Goal: Task Accomplishment & Management: Manage account settings

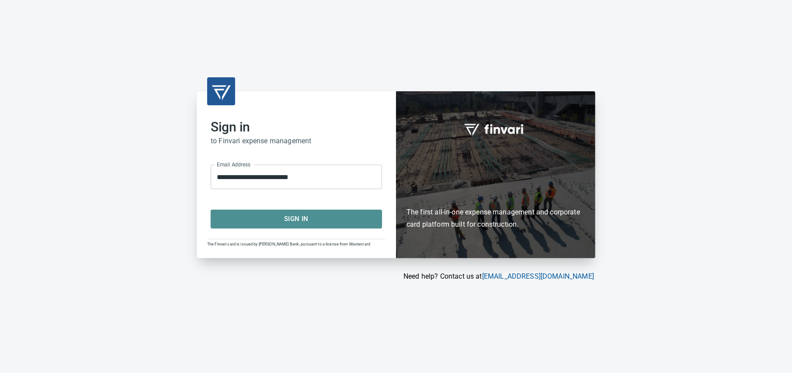
click at [306, 219] on span "Sign In" at bounding box center [296, 218] width 152 height 11
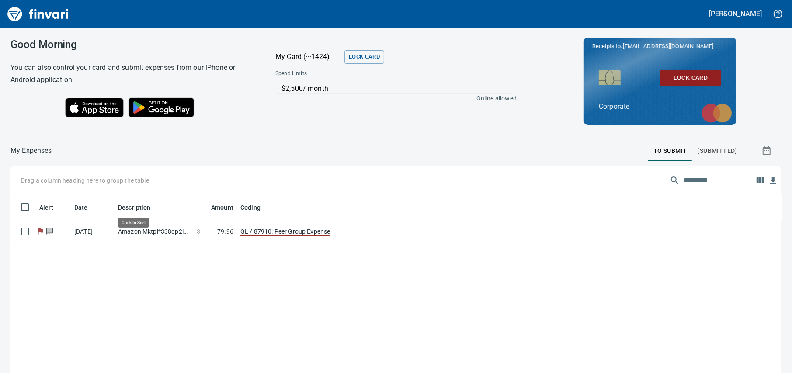
scroll to position [270, 757]
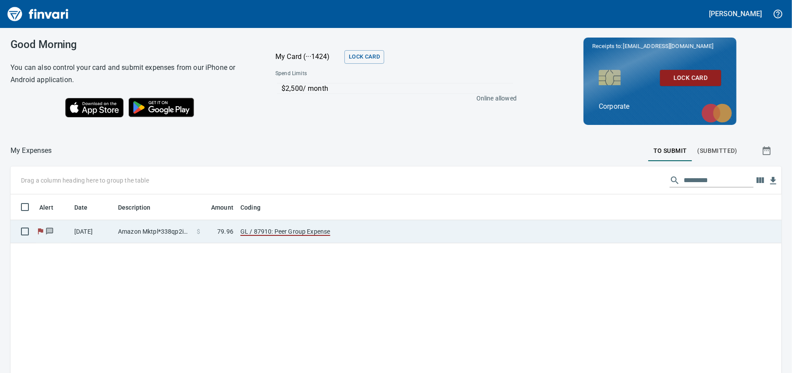
click at [260, 230] on td "GL / 87910: Peer Group Expense" at bounding box center [346, 231] width 219 height 23
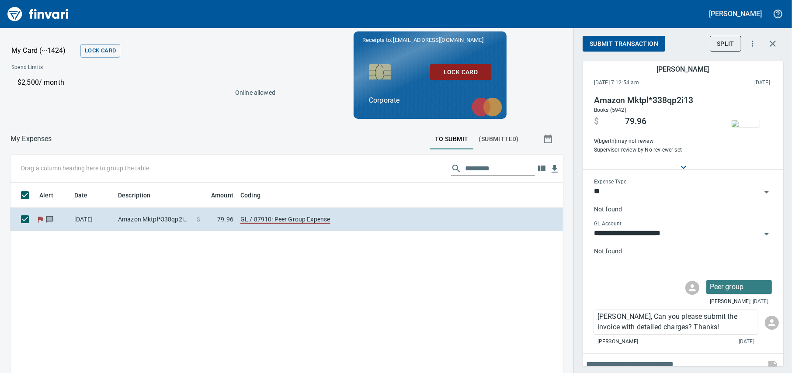
click at [739, 127] on img "button" at bounding box center [746, 123] width 28 height 7
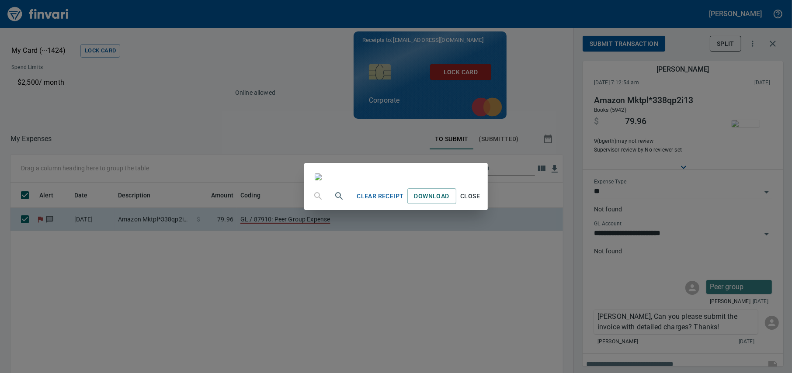
click at [403, 202] on span "Clear Receipt" at bounding box center [380, 196] width 47 height 11
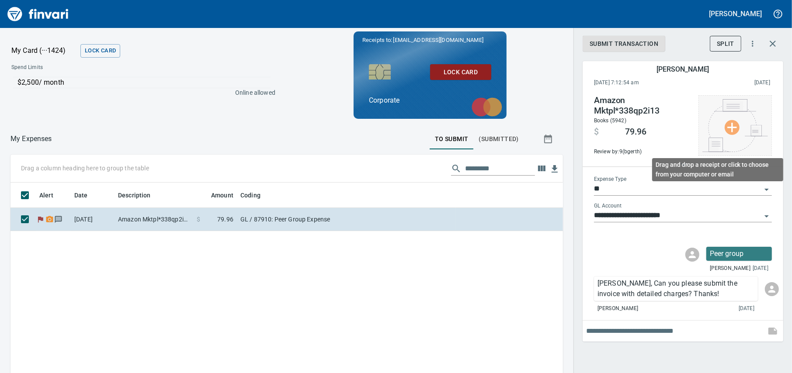
scroll to position [270, 539]
click at [734, 123] on img at bounding box center [735, 125] width 66 height 53
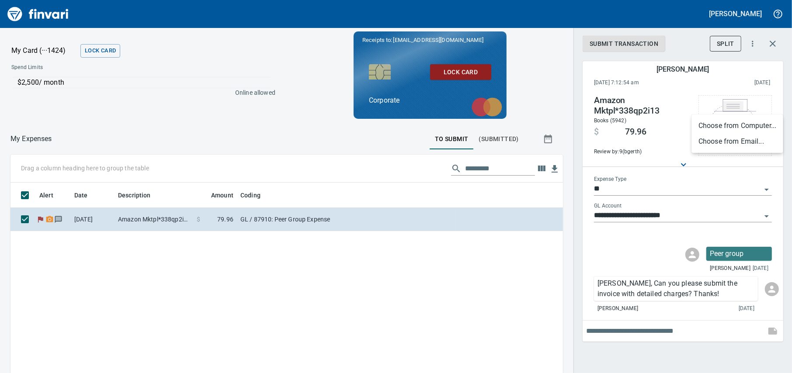
click at [754, 125] on li "Choose from Computer..." at bounding box center [737, 126] width 92 height 16
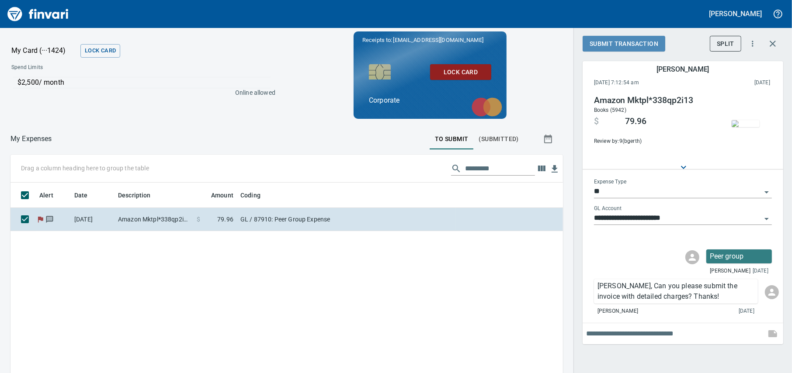
click at [629, 42] on span "Submit Transaction" at bounding box center [624, 43] width 69 height 11
